Goal: Information Seeking & Learning: Find contact information

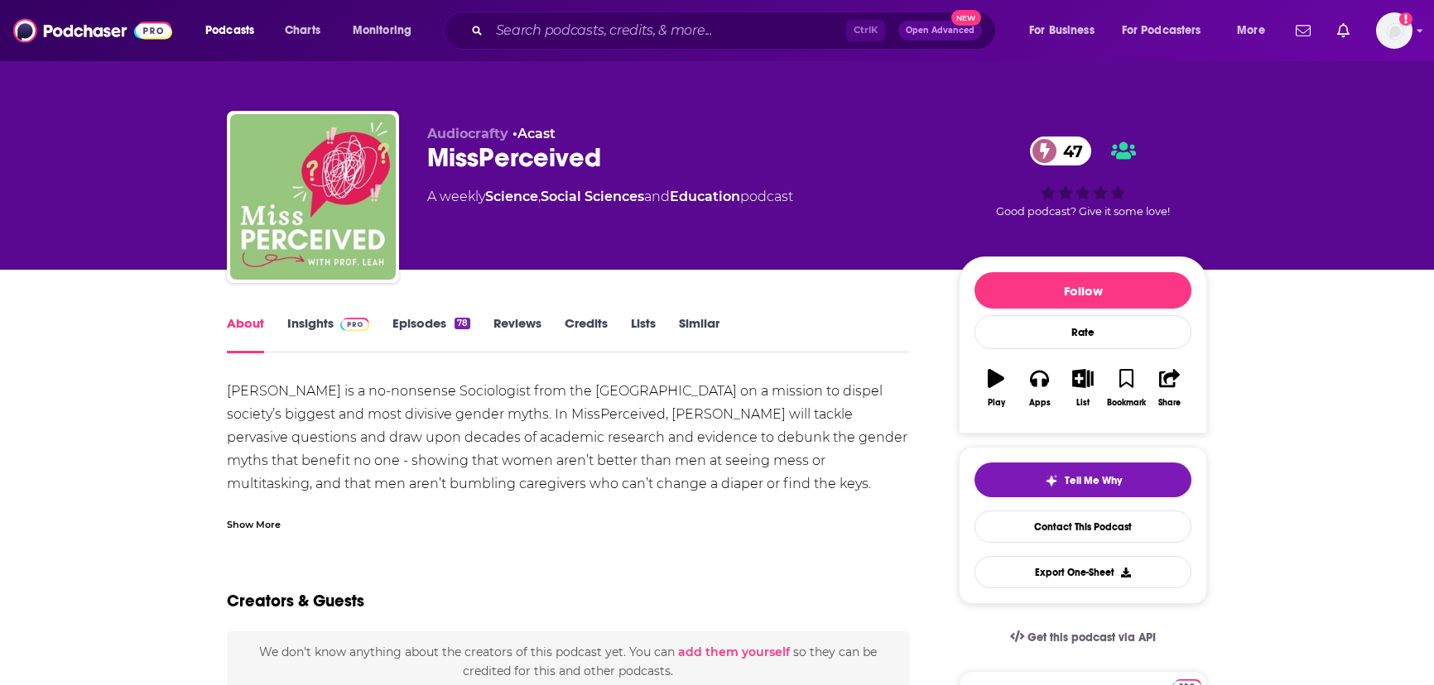
click at [328, 331] on link "Insights" at bounding box center [328, 334] width 82 height 38
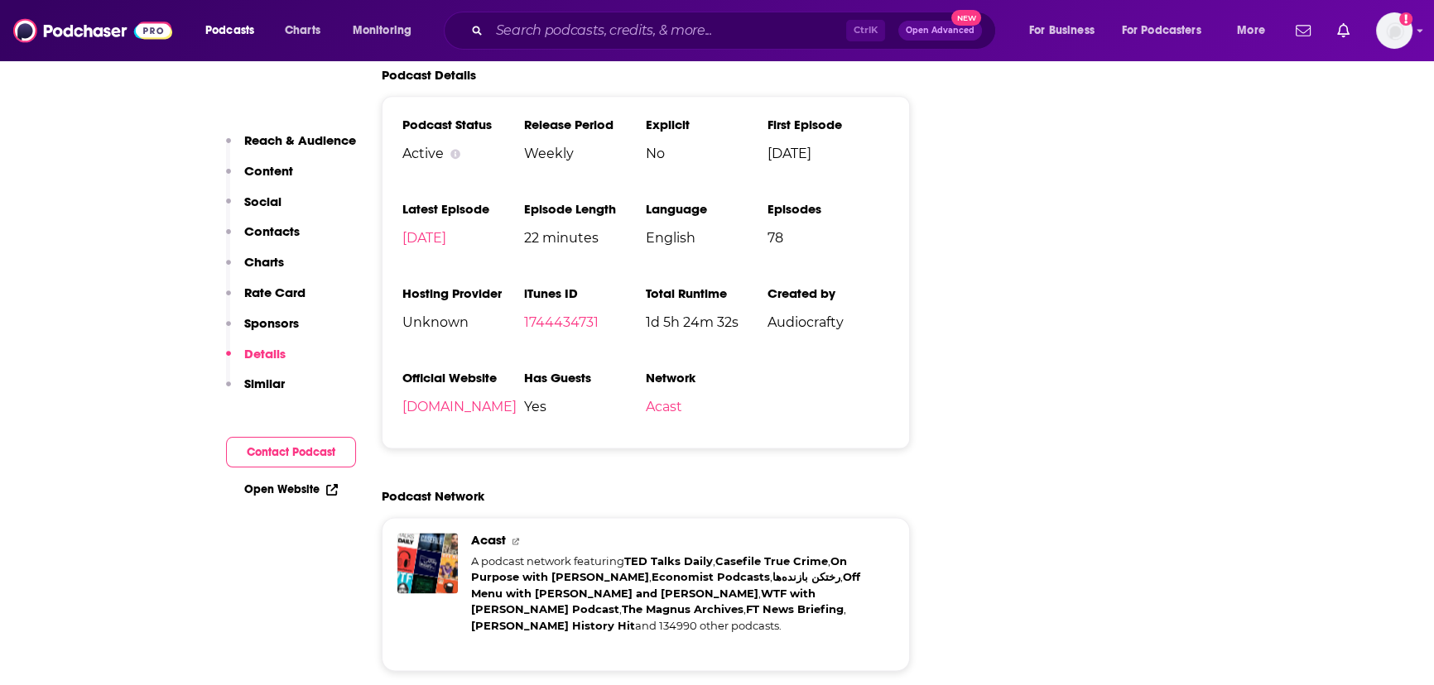
scroll to position [2408, 0]
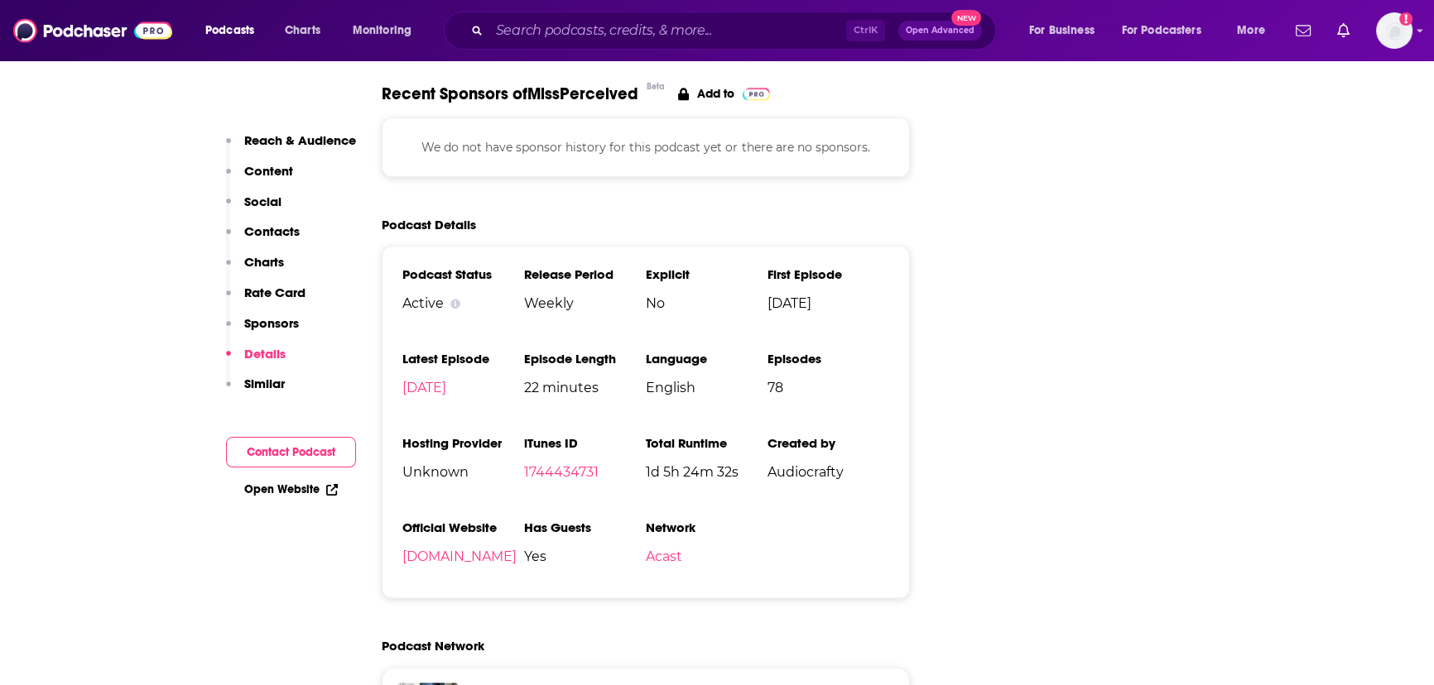
click at [430, 520] on li "Official Website [DOMAIN_NAME]" at bounding box center [463, 549] width 122 height 58
click at [430, 549] on link "[DOMAIN_NAME]" at bounding box center [459, 557] width 114 height 16
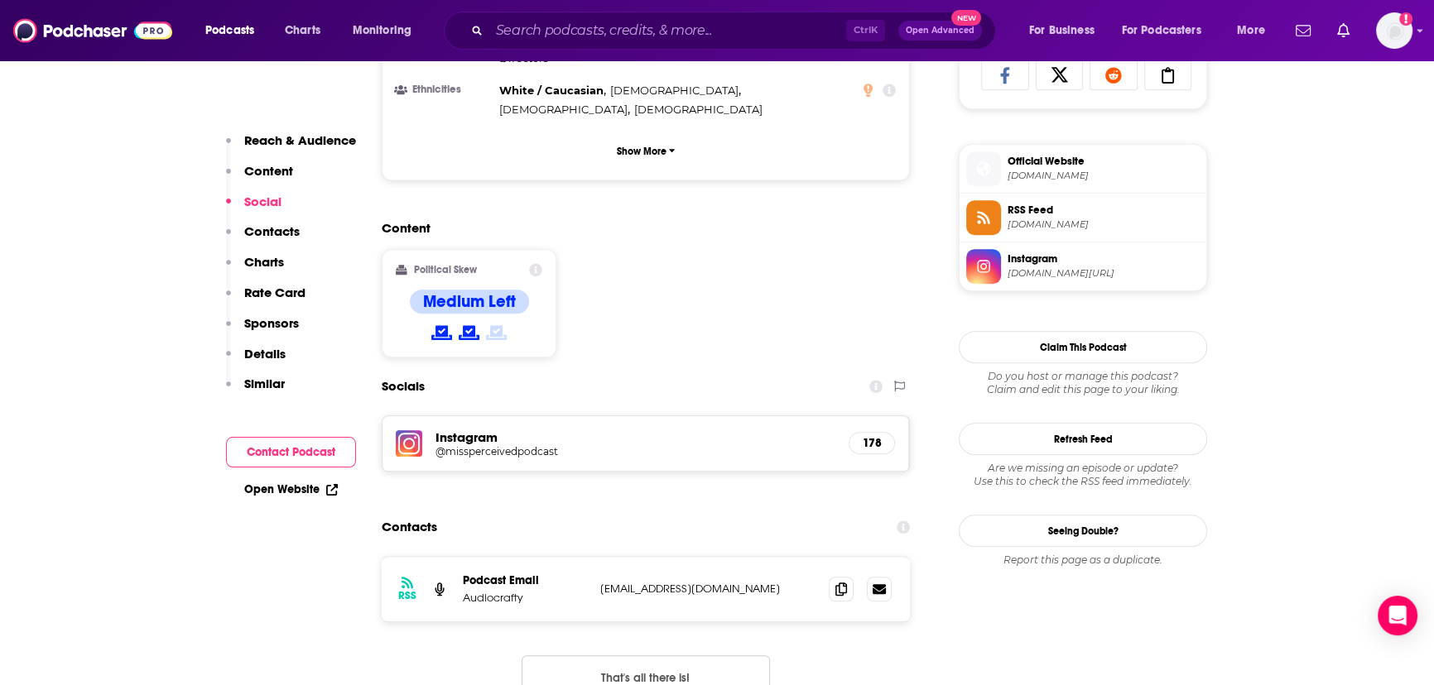
scroll to position [1354, 0]
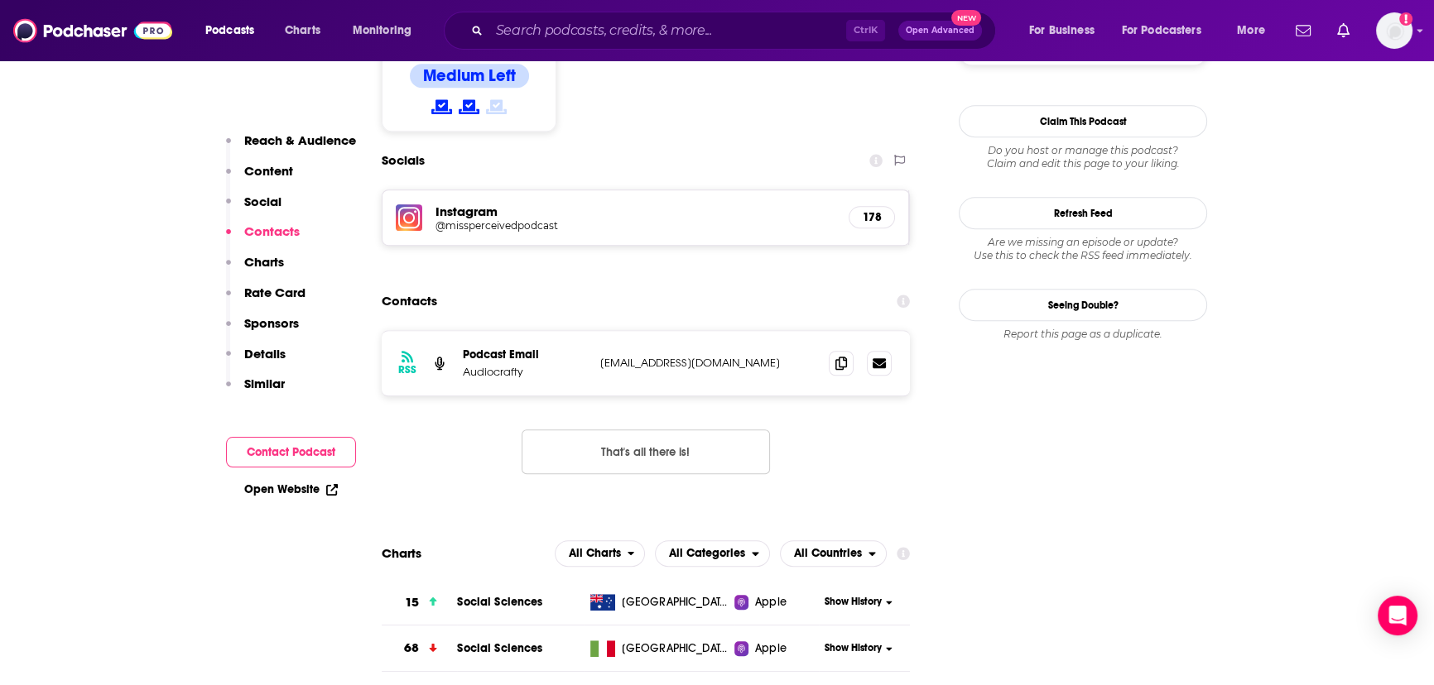
click at [490, 219] on h5 "@missperceivedpodcast" at bounding box center [567, 225] width 265 height 12
